Goal: Transaction & Acquisition: Purchase product/service

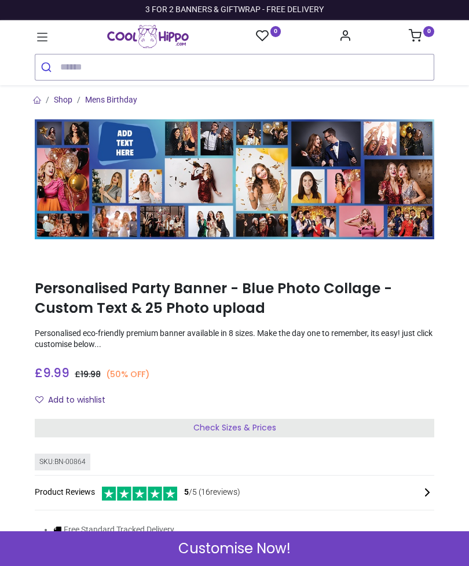
click at [408, 397] on div "Add to wishlist" at bounding box center [235, 400] width 400 height 20
click at [277, 426] on div "Check Sizes & Prices" at bounding box center [235, 428] width 400 height 19
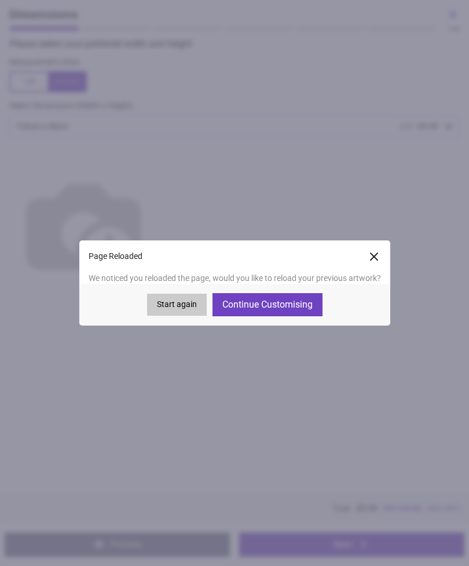
click at [302, 301] on button "Continue Customising" at bounding box center [268, 304] width 110 height 23
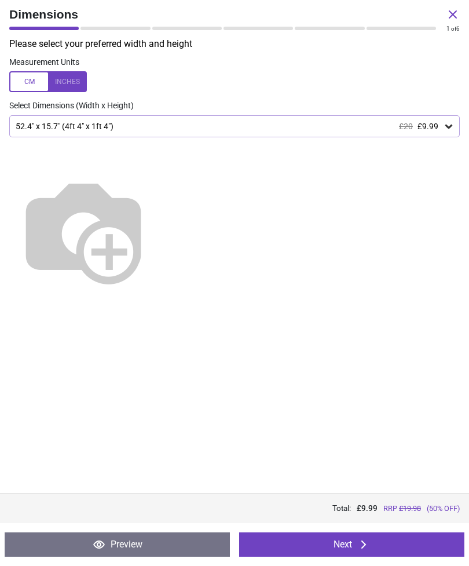
click at [446, 115] on div "52.4" x 15.7" (4ft 4" x 1ft 4") £20 £9.99" at bounding box center [234, 126] width 451 height 22
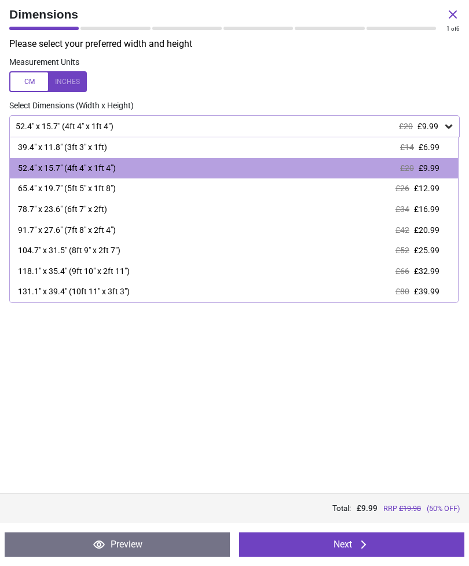
click at [398, 540] on button "Next" at bounding box center [351, 544] width 225 height 24
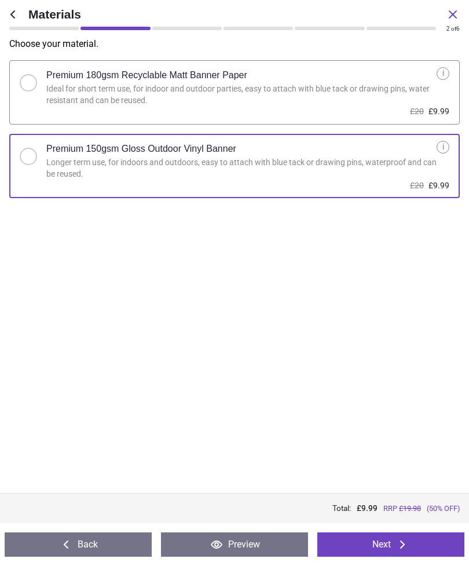
click at [414, 538] on button "Next" at bounding box center [390, 544] width 147 height 24
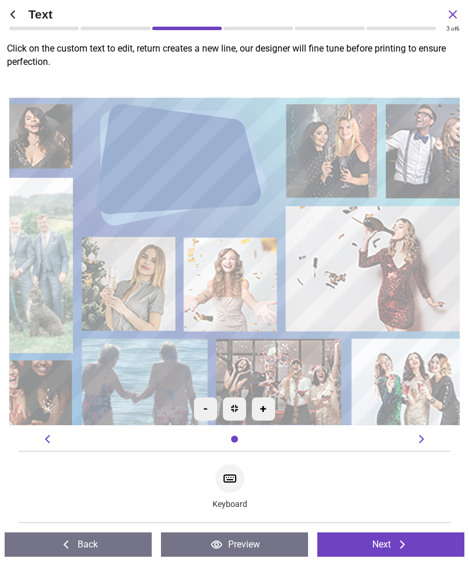
click at [184, 164] on textarea at bounding box center [173, 164] width 131 height 26
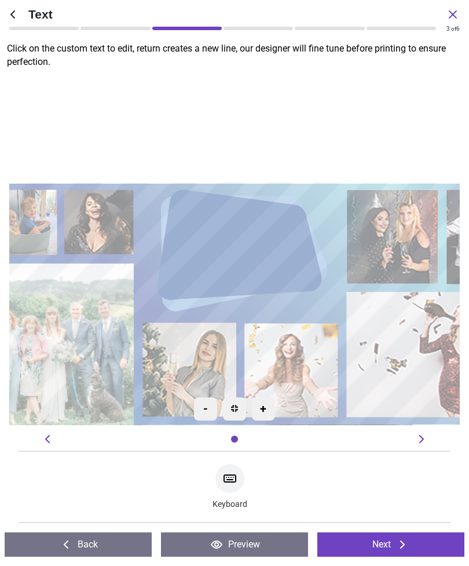
type textarea "*"
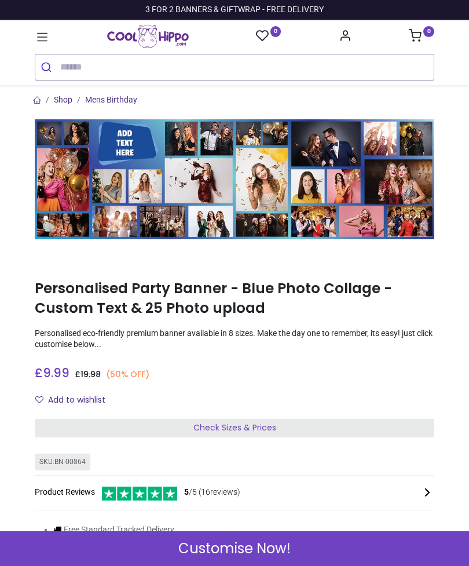
click at [340, 41] on icon "Account Info" at bounding box center [345, 35] width 13 height 13
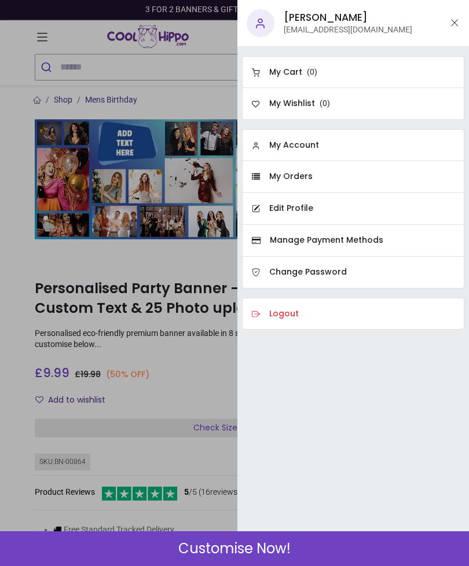
click at [214, 457] on div at bounding box center [234, 283] width 469 height 566
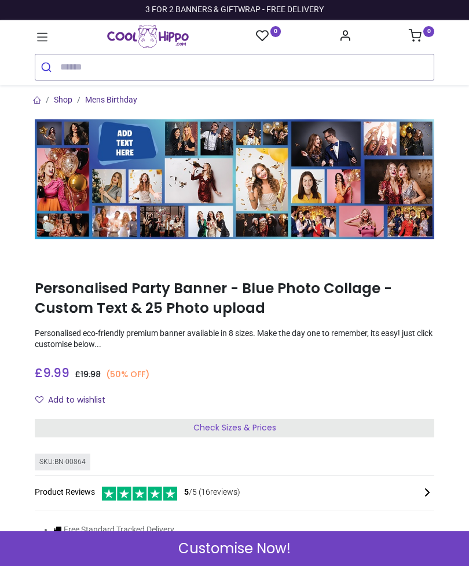
click at [269, 542] on span "Customise Now!" at bounding box center [234, 549] width 112 height 20
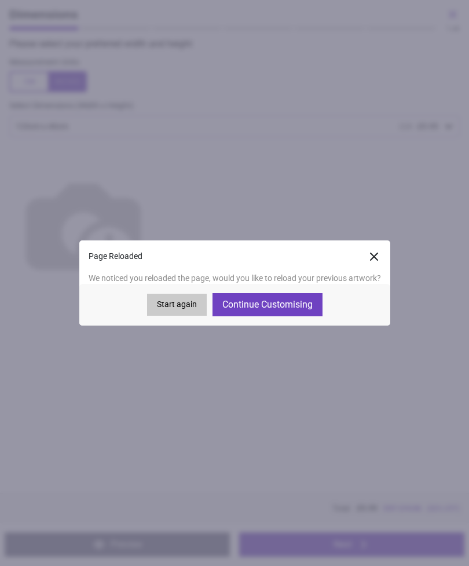
click at [298, 307] on button "Continue Customising" at bounding box center [268, 304] width 110 height 23
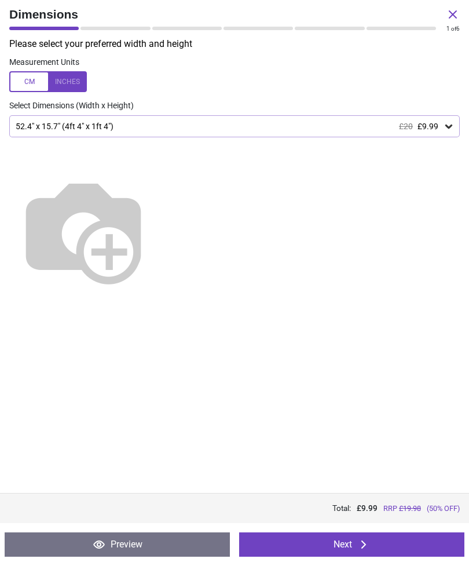
click at [376, 543] on button "Next" at bounding box center [351, 544] width 225 height 24
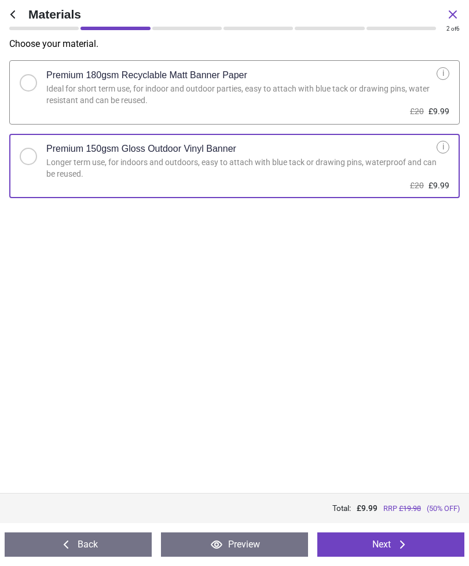
click at [377, 547] on button "Next" at bounding box center [390, 544] width 147 height 24
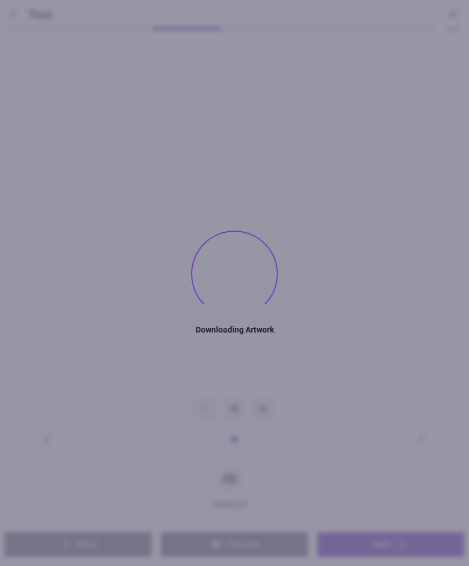
type textarea "**********"
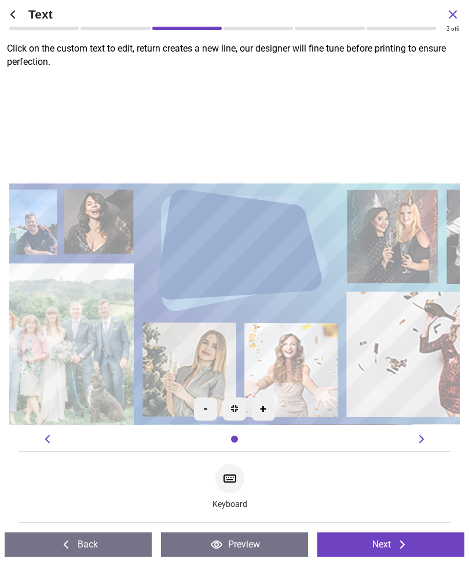
click at [394, 543] on button "Next" at bounding box center [390, 544] width 147 height 24
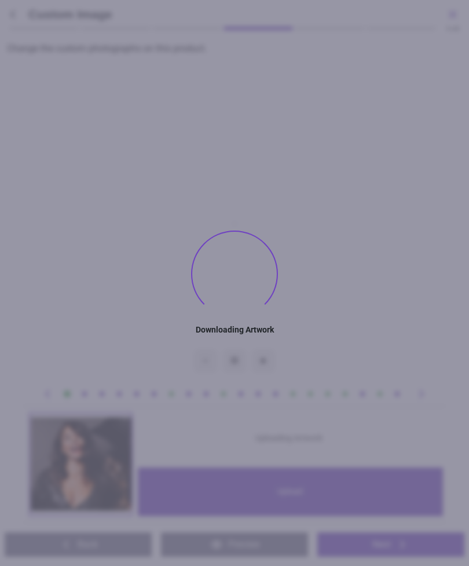
type textarea "**********"
